Goal: Find specific page/section: Find specific page/section

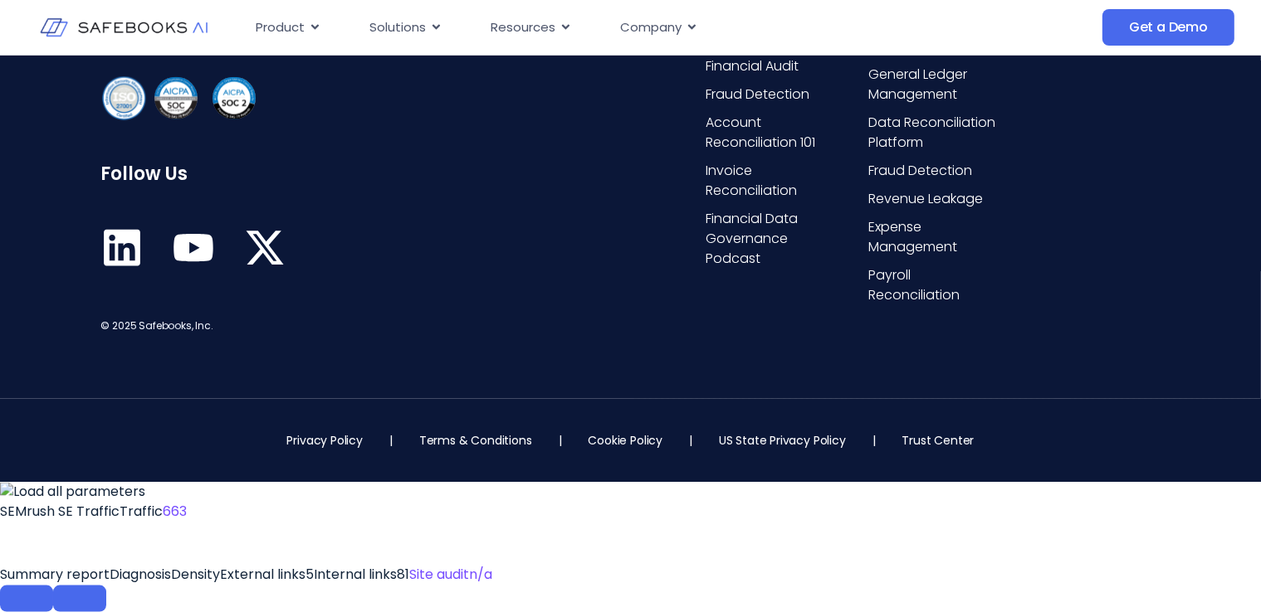
scroll to position [8632, 0]
click at [1080, 56] on span "Contact Us" at bounding box center [1067, 47] width 73 height 20
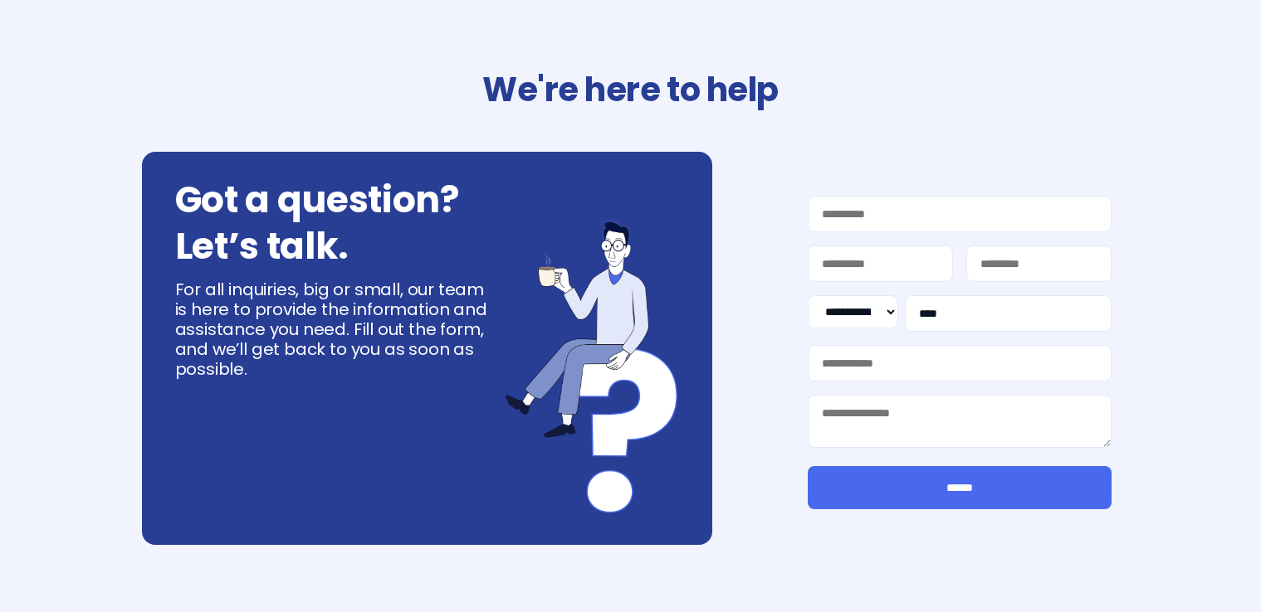
select select "**"
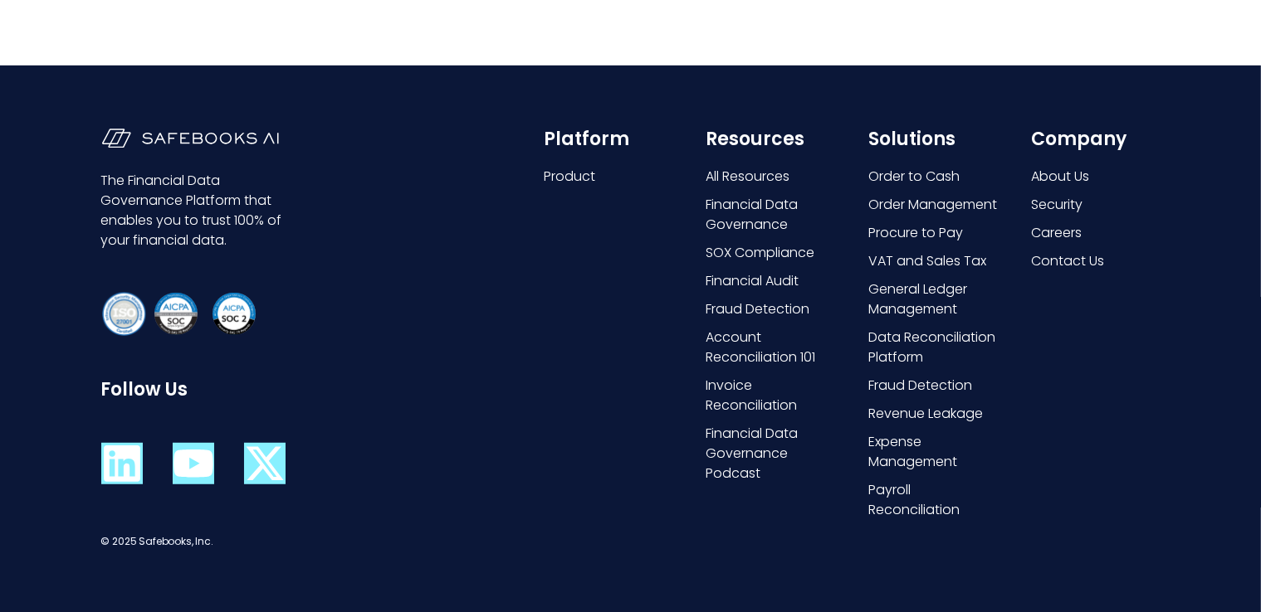
scroll to position [1051, 0]
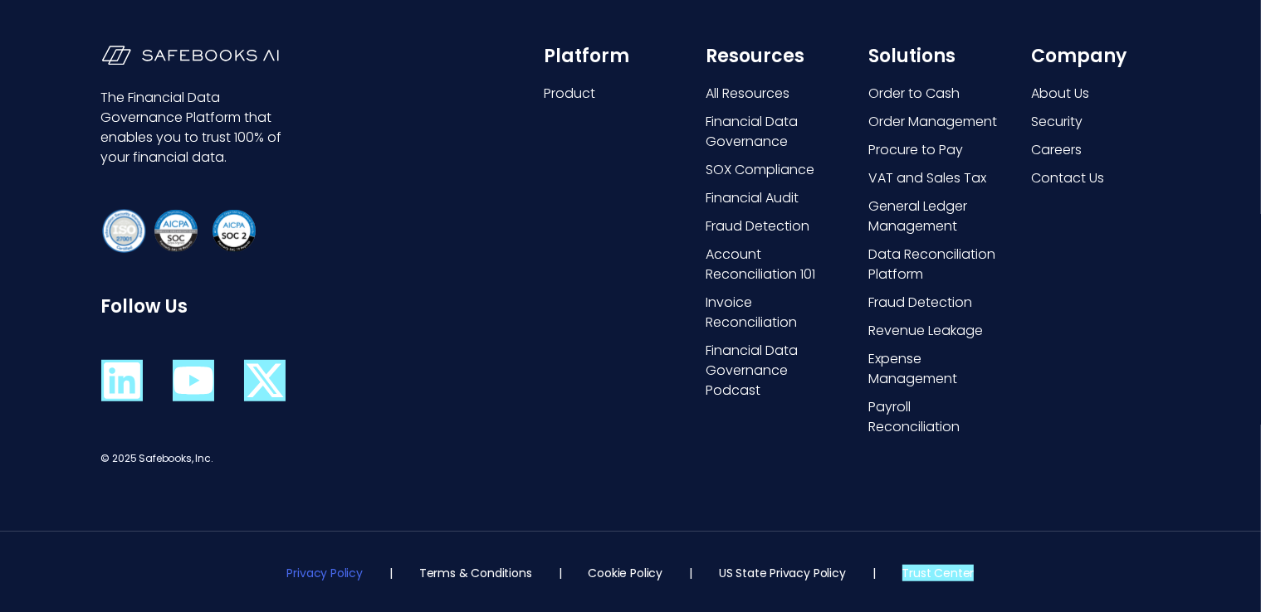
click at [345, 565] on link "Privacy Policy" at bounding box center [325, 573] width 76 height 17
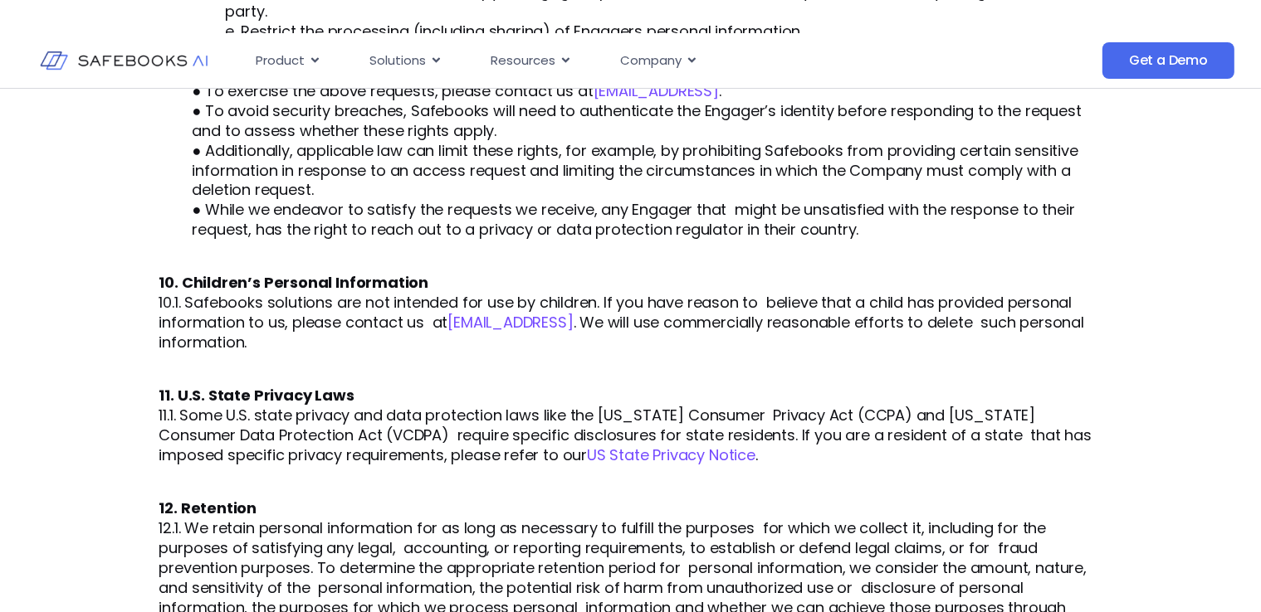
scroll to position [3025, 0]
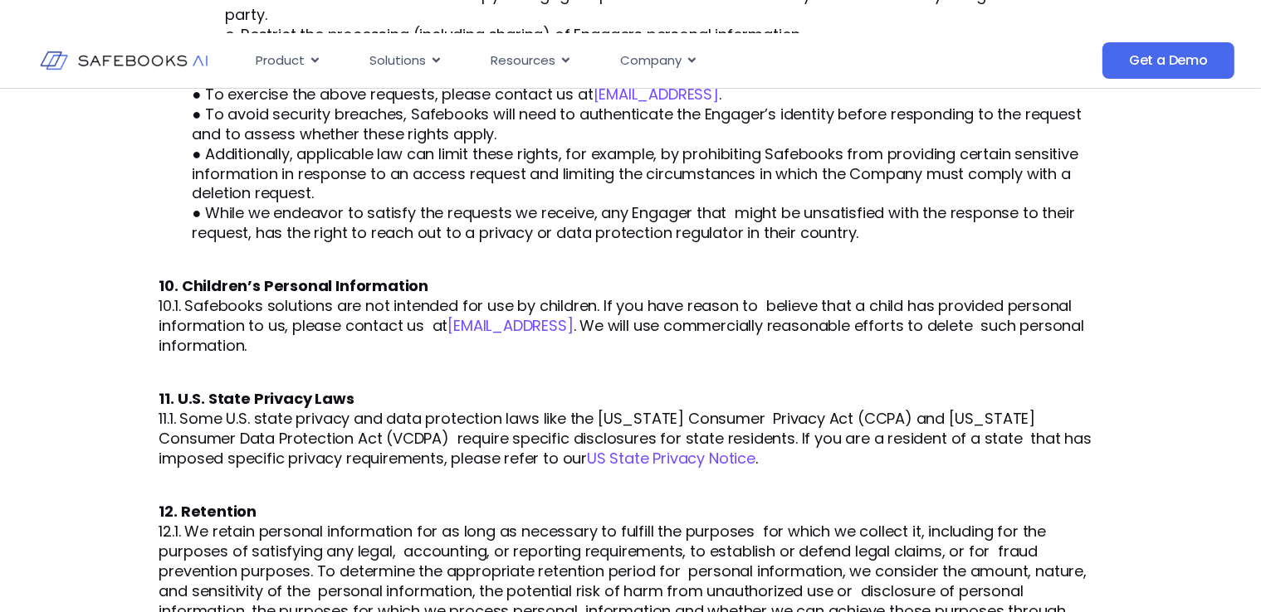
scroll to position [3489, 0]
